Goal: Find specific page/section

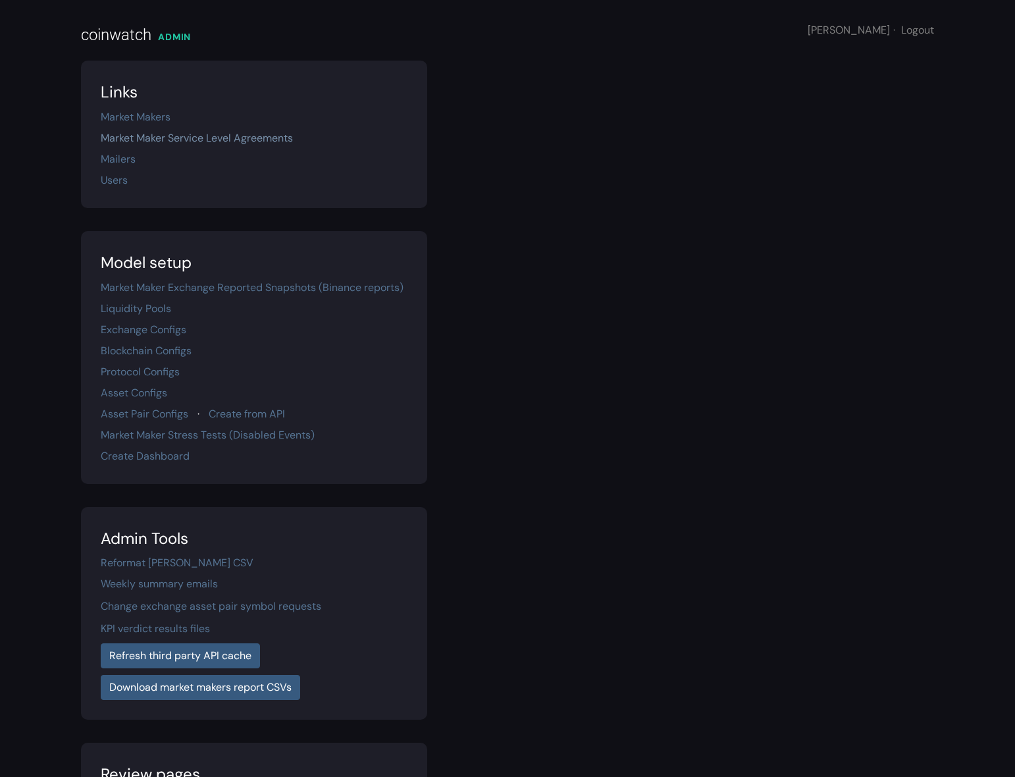
click at [195, 139] on link "Market Maker Service Level Agreements" at bounding box center [197, 138] width 192 height 14
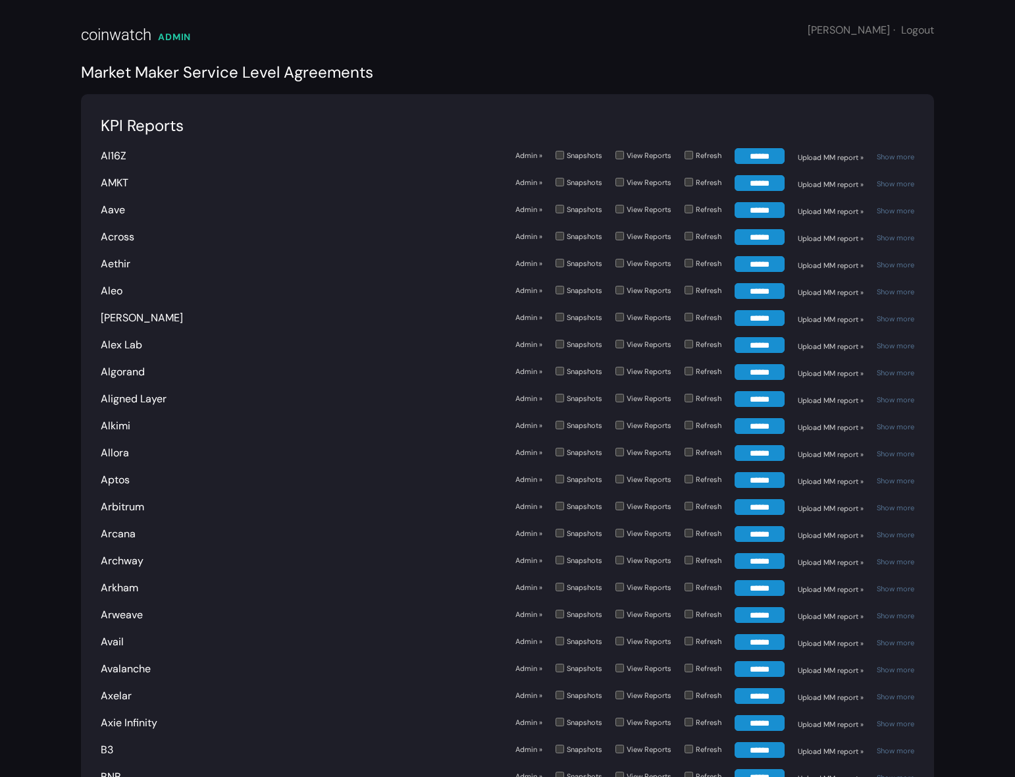
scroll to position [4485, 0]
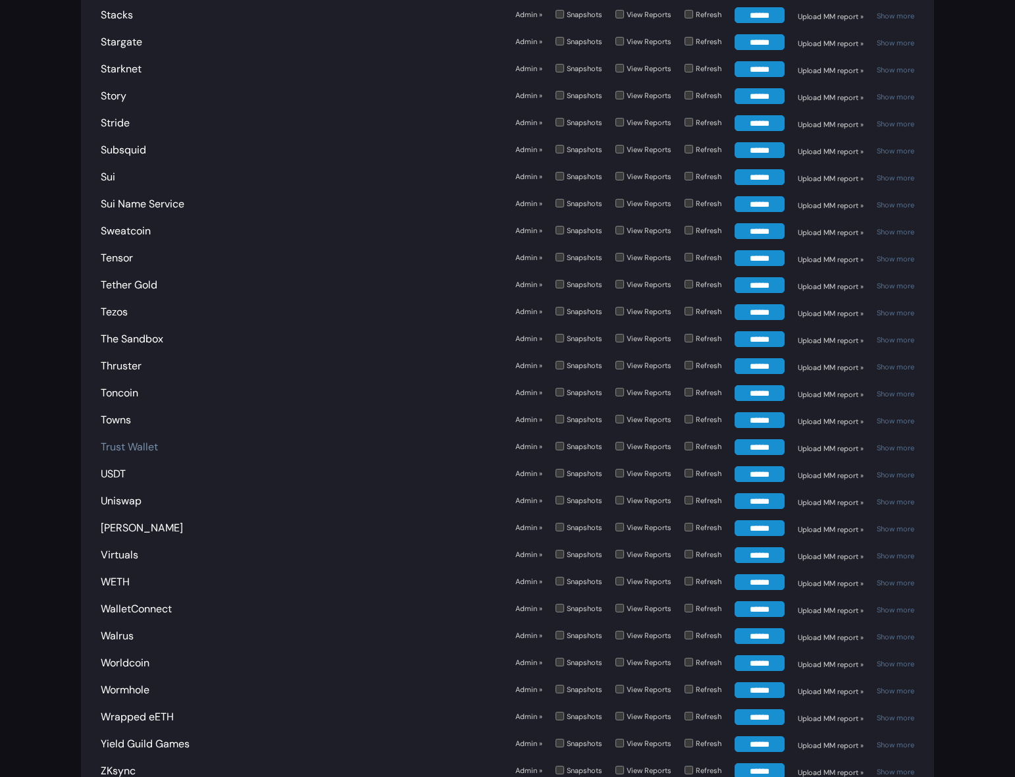
click at [149, 440] on link "Trust Wallet" at bounding box center [129, 447] width 57 height 14
